Goal: Book appointment/travel/reservation

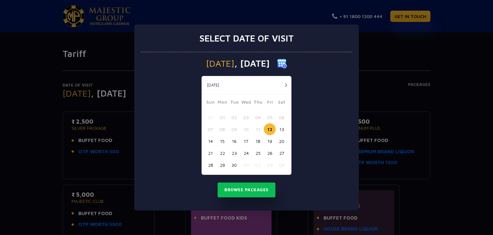
click at [287, 85] on button "button" at bounding box center [286, 85] width 8 height 8
click at [279, 141] on button "18" at bounding box center [282, 141] width 12 height 12
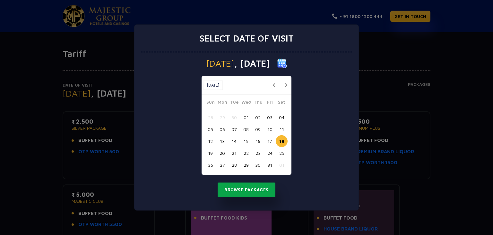
click at [248, 188] on button "Browse Packages" at bounding box center [247, 189] width 58 height 15
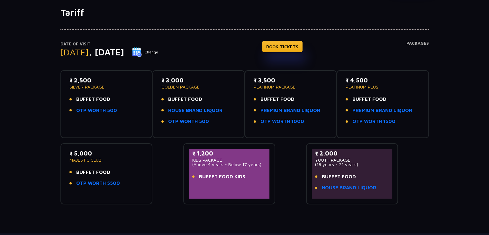
scroll to position [23, 0]
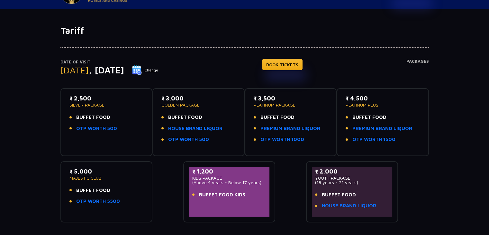
click at [77, 88] on div "₹ 2,500 SILVER PACKAGE BUFFET FOOD OTP WORTH 500" at bounding box center [106, 122] width 92 height 68
click at [89, 116] on span "BUFFET FOOD" at bounding box center [93, 116] width 34 height 7
click at [103, 113] on span "BUFFET FOOD" at bounding box center [93, 116] width 34 height 7
click at [90, 133] on div "₹ 2,500 SILVER PACKAGE BUFFET FOOD OTP WORTH 500" at bounding box center [106, 115] width 74 height 42
click at [91, 130] on link "OTP WORTH 500" at bounding box center [96, 128] width 41 height 7
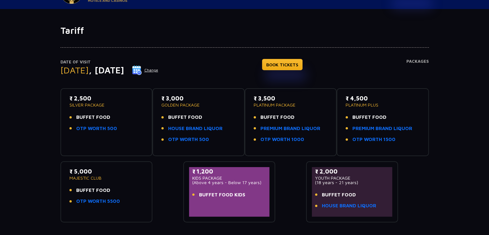
scroll to position [0, 0]
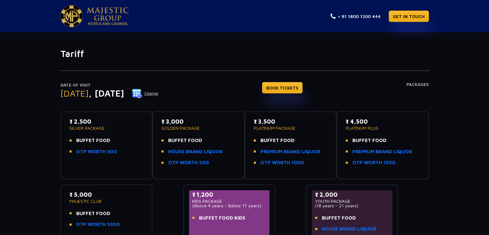
click at [158, 92] on button "Change" at bounding box center [145, 93] width 27 height 10
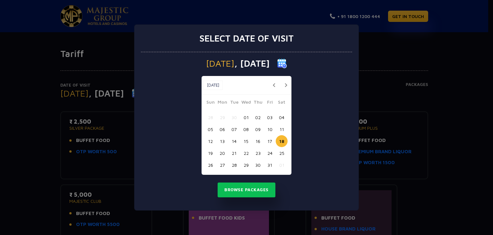
click at [272, 140] on button "17" at bounding box center [270, 141] width 12 height 12
click at [245, 190] on button "Browse Packages" at bounding box center [247, 189] width 58 height 15
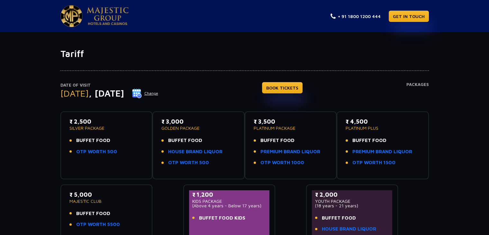
click at [354, 62] on div at bounding box center [244, 65] width 368 height 12
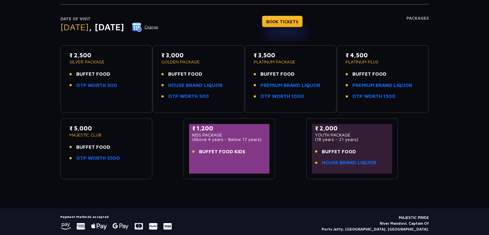
scroll to position [55, 0]
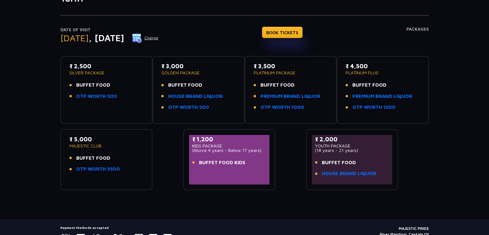
click at [240, 161] on span "BUFFET FOOD KIDS" at bounding box center [222, 162] width 46 height 7
click at [239, 161] on span "BUFFET FOOD KIDS" at bounding box center [222, 162] width 46 height 7
click at [100, 72] on p "SILVER PACKAGE" at bounding box center [106, 72] width 74 height 4
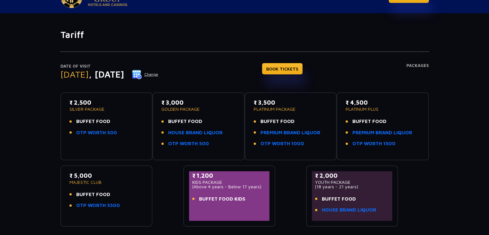
scroll to position [0, 0]
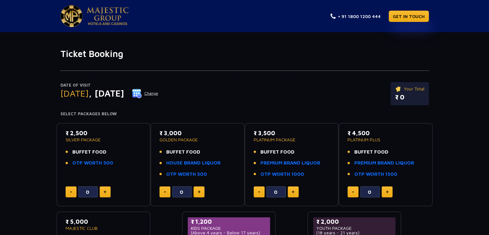
click at [77, 135] on p "₹ 2,500" at bounding box center [104, 132] width 76 height 9
click at [76, 134] on p "₹ 2,500" at bounding box center [104, 132] width 76 height 9
click at [158, 93] on button "Change" at bounding box center [145, 93] width 27 height 10
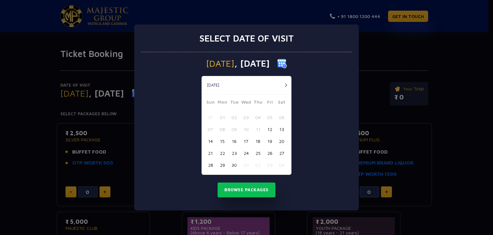
click at [224, 154] on button "22" at bounding box center [223, 153] width 12 height 12
click at [234, 189] on button "Browse Packages" at bounding box center [247, 189] width 58 height 15
